Goal: Contribute content

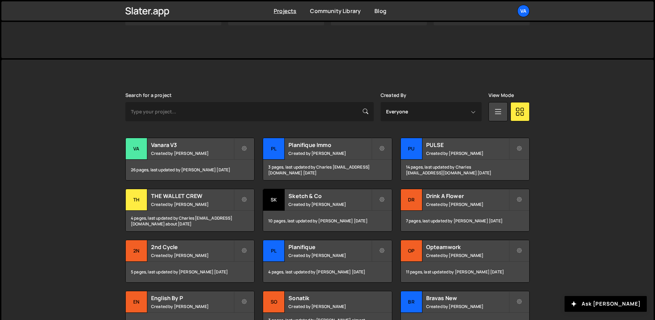
scroll to position [207, 0]
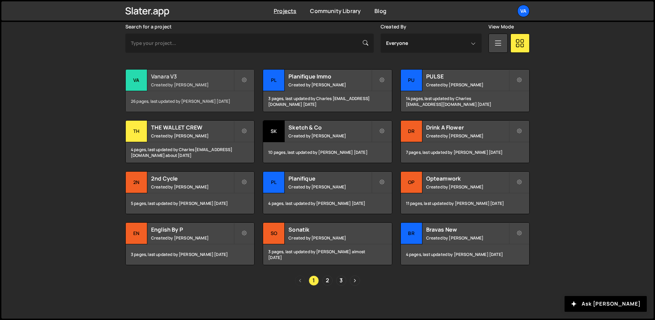
click at [175, 83] on small "Created by [PERSON_NAME]" at bounding box center [192, 85] width 83 height 6
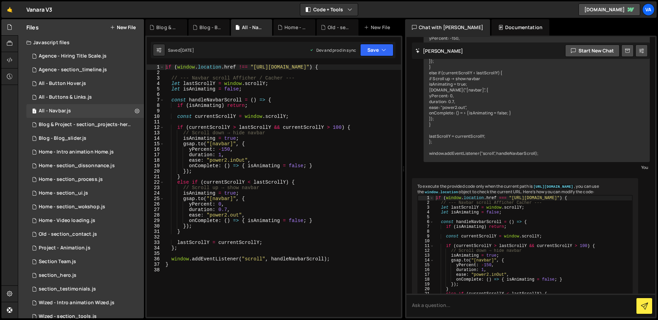
scroll to position [259, 0]
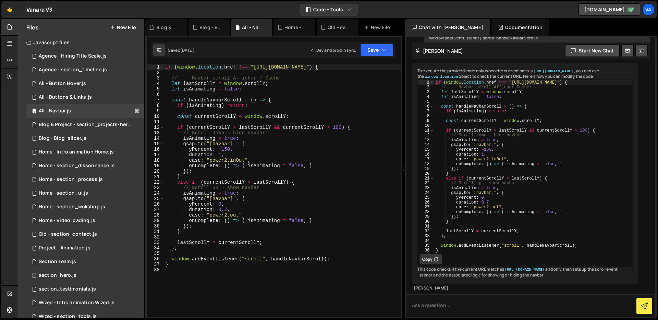
click at [380, 38] on div "XXXXXXXXXXXXXXXXXXXXXXXXXXXXXXXXXXXXXXXXXXXXXXXXXXXXXXXXXXXXXXXXXXXXXXXXXXXXXXX…" at bounding box center [273, 177] width 257 height 283
click at [368, 52] on button "Save" at bounding box center [376, 50] width 33 height 12
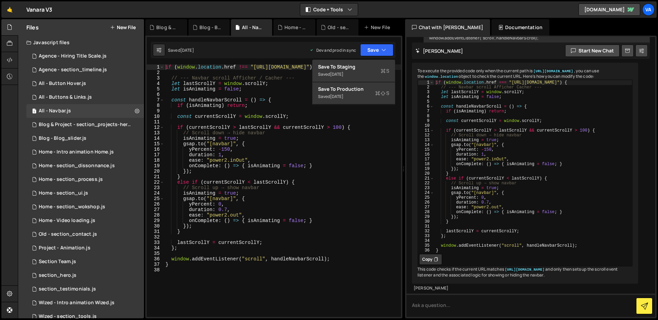
click at [237, 51] on div "Saved 1 month ago Dev and prod in sync Upgrade to Edit Save Save to Staging S S…" at bounding box center [273, 50] width 245 height 16
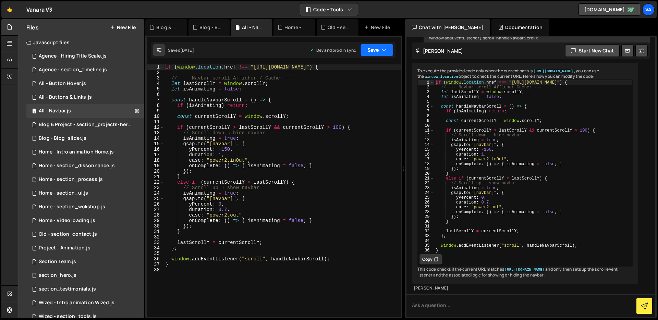
click at [380, 51] on button "Save" at bounding box center [376, 50] width 33 height 12
